Goal: Transaction & Acquisition: Obtain resource

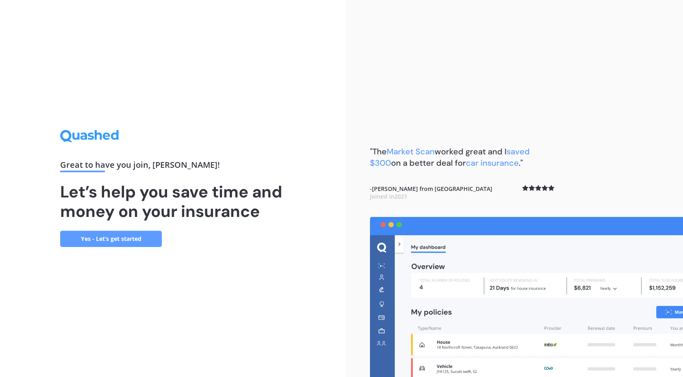
click at [137, 240] on link "Yes - Let’s get started" at bounding box center [111, 239] width 102 height 16
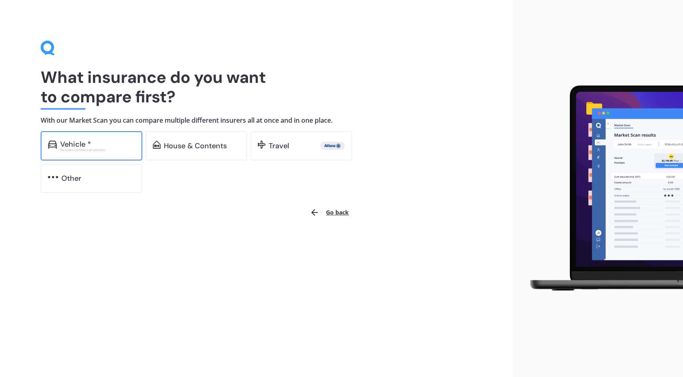
click at [112, 155] on div "Vehicle * Excludes commercial vehicles" at bounding box center [92, 145] width 102 height 29
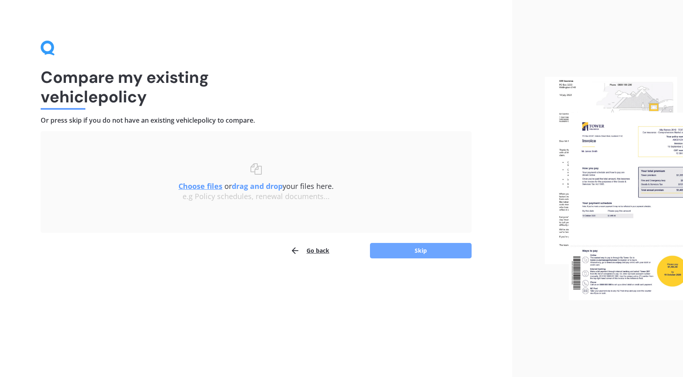
click at [406, 254] on button "Skip" at bounding box center [421, 250] width 102 height 15
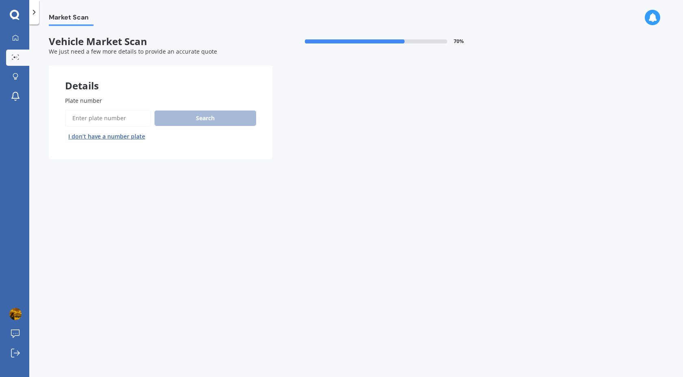
click at [115, 117] on input "Plate number" at bounding box center [108, 118] width 86 height 17
type input "HPE111"
click at [215, 115] on button "Search" at bounding box center [206, 118] width 102 height 15
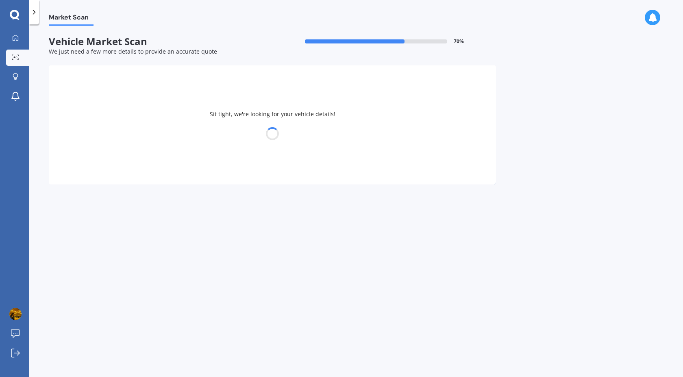
select select "TOYOTA"
select select "VITZ"
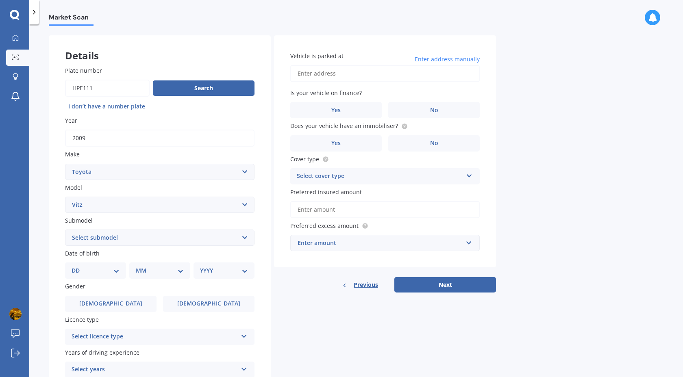
scroll to position [33, 0]
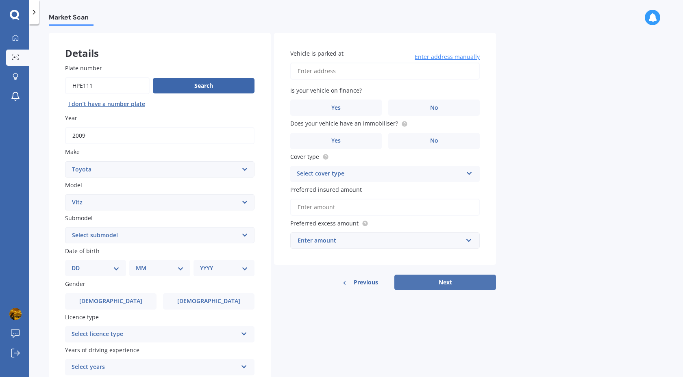
click at [469, 285] on button "Next" at bounding box center [446, 282] width 102 height 15
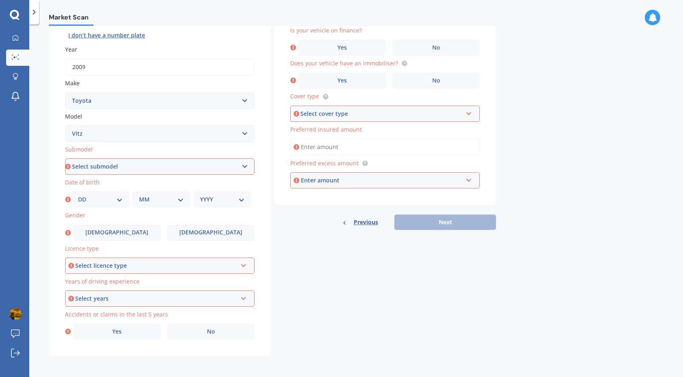
scroll to position [0, 0]
